Goal: Information Seeking & Learning: Learn about a topic

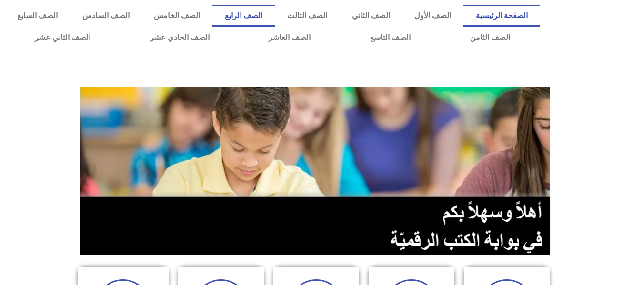
click at [275, 19] on link "الصف الرابع" at bounding box center [243, 16] width 62 height 22
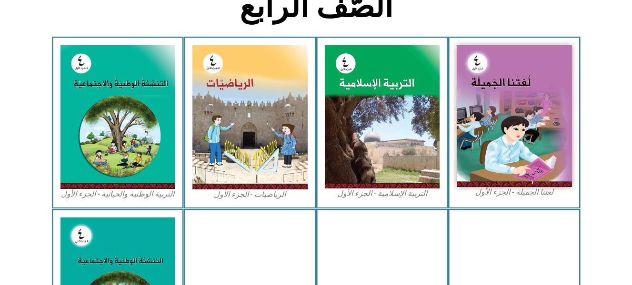
scroll to position [262, 0]
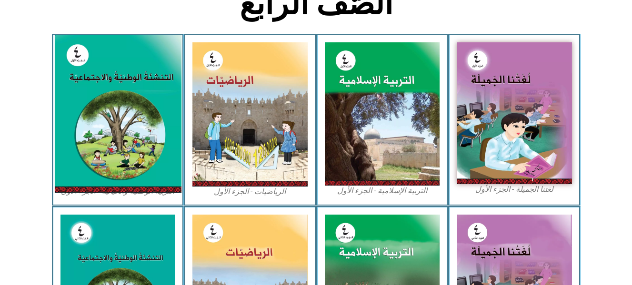
click at [121, 142] on img at bounding box center [117, 114] width 127 height 158
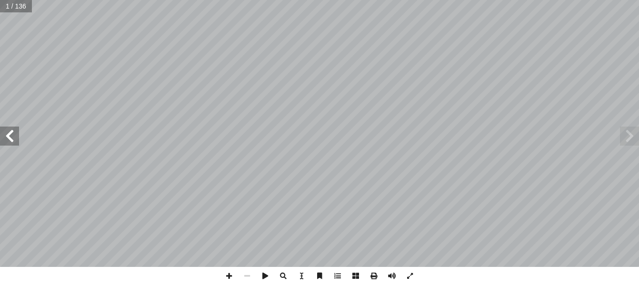
click at [10, 141] on span at bounding box center [9, 136] width 19 height 19
click at [11, 139] on span at bounding box center [9, 136] width 19 height 19
click at [10, 139] on span at bounding box center [9, 136] width 19 height 19
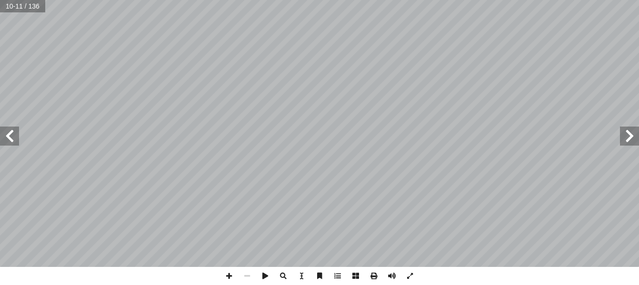
click at [12, 140] on span at bounding box center [9, 136] width 19 height 19
click at [228, 273] on span at bounding box center [229, 276] width 18 height 18
click at [230, 276] on span at bounding box center [229, 276] width 18 height 18
click at [228, 273] on span at bounding box center [229, 276] width 18 height 18
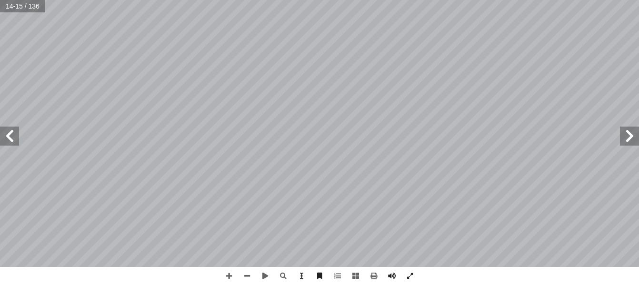
click at [9, 135] on span at bounding box center [9, 136] width 19 height 19
